Goal: Find specific page/section: Find specific page/section

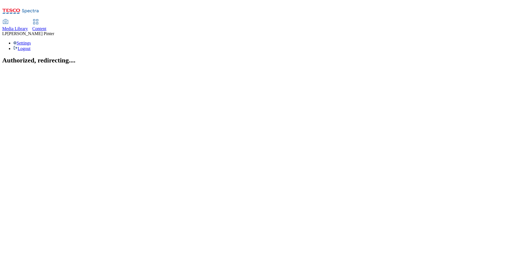
click at [46, 26] on span "Content" at bounding box center [39, 28] width 14 height 5
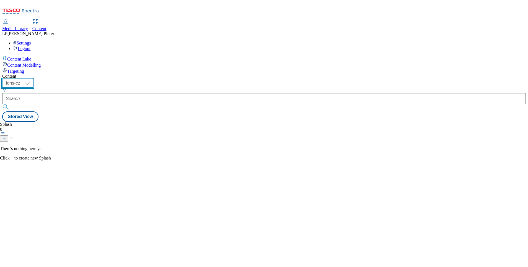
click at [33, 79] on select "ighs-cz ighs-hu ighs-sk" at bounding box center [17, 83] width 31 height 9
select select "ighs-hu"
click at [33, 79] on select "ighs-cz ighs-hu ighs-sk" at bounding box center [17, 83] width 31 height 9
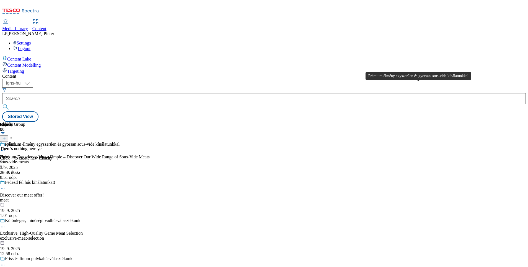
click at [119, 142] on div "Prémium élmény egyszerűen és gyorsan sous-vide kínálatunkkal" at bounding box center [62, 144] width 115 height 5
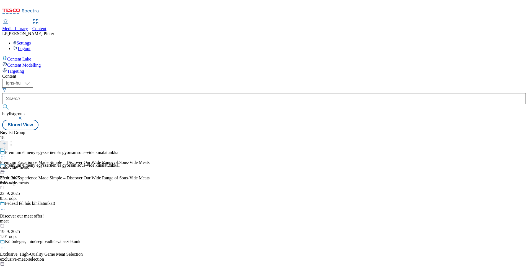
scroll to position [539, 0]
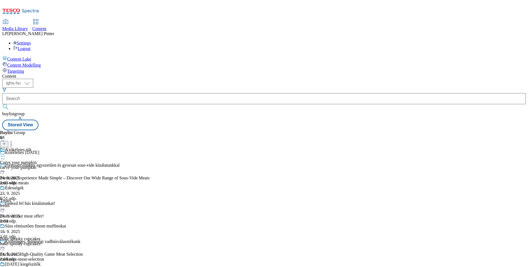
click at [66, 147] on div "A tökéletes tök Carve your pumpkin carve-your-pumpkin 24. 9. 2025 2:03 odp." at bounding box center [33, 166] width 66 height 38
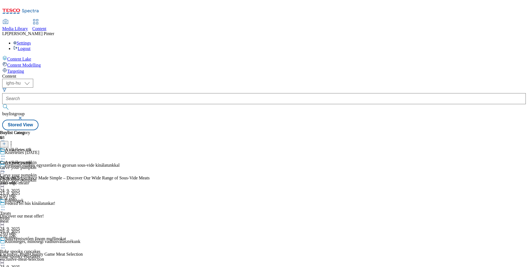
click at [6, 166] on icon at bounding box center [3, 169] width 6 height 6
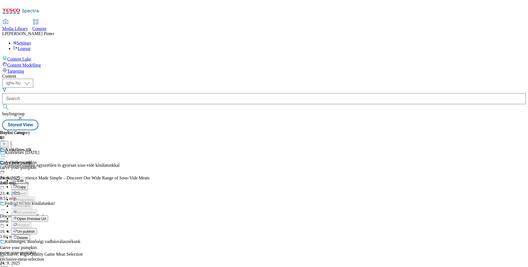
click at [46, 217] on span "Open Preview Url" at bounding box center [31, 219] width 29 height 4
